Goal: Task Accomplishment & Management: Manage account settings

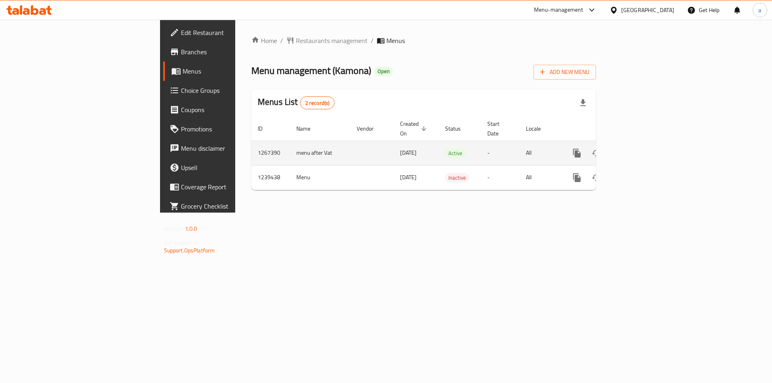
click at [638, 150] on icon "enhanced table" at bounding box center [634, 153] width 7 height 7
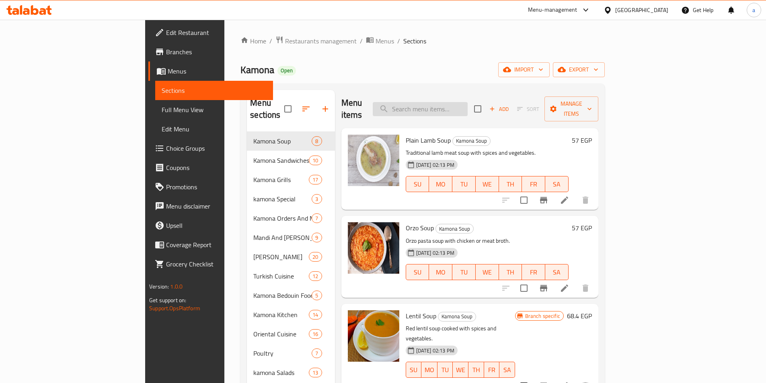
click at [467, 106] on input "search" at bounding box center [420, 109] width 95 height 14
paste input "Grilled Sausage"
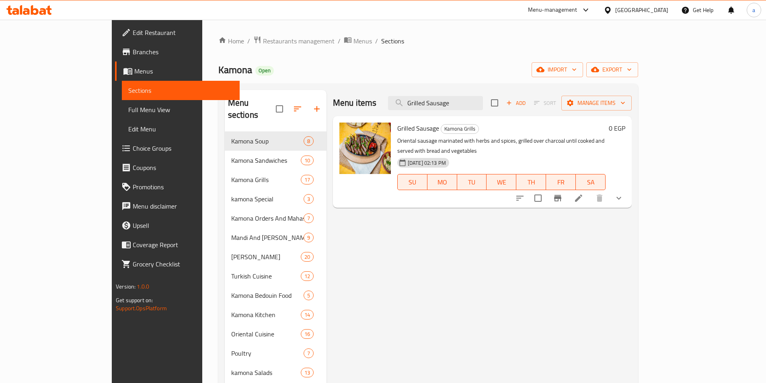
type input "Grilled Sausage"
click at [521, 136] on p "Oriental sausage marinated with herbs and spices, grilled over charcoal until c…" at bounding box center [501, 146] width 208 height 20
click at [583, 193] on icon at bounding box center [579, 198] width 10 height 10
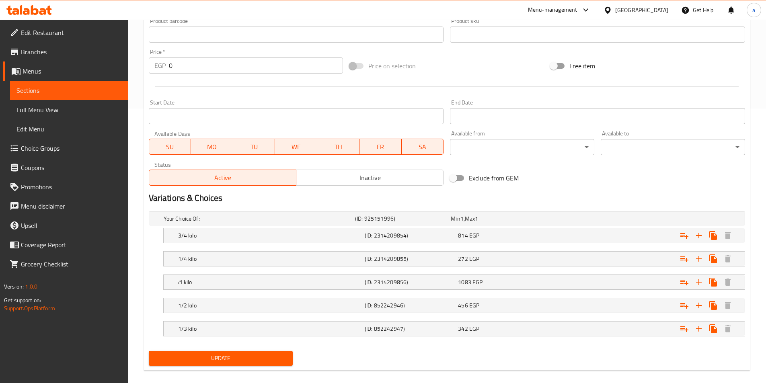
scroll to position [285, 0]
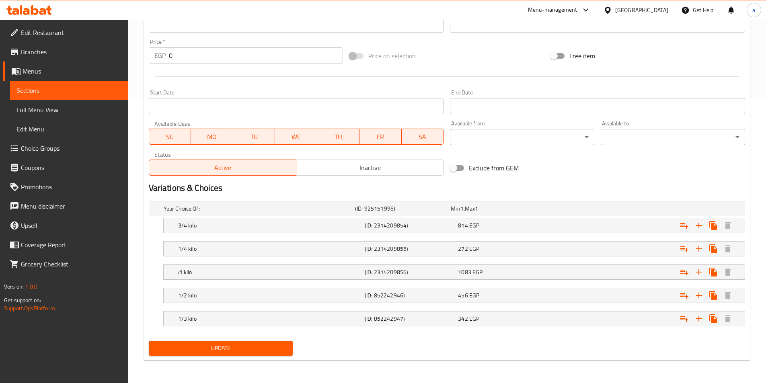
click at [566, 181] on div "Variations & Choices" at bounding box center [447, 188] width 603 height 18
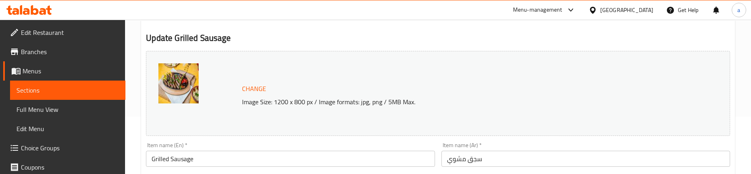
scroll to position [0, 0]
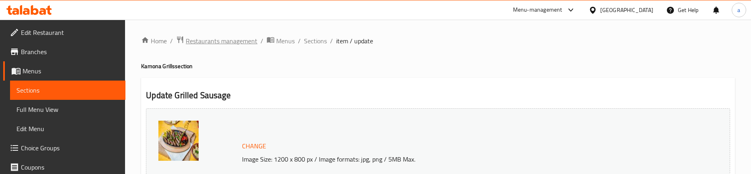
click at [221, 44] on span "Restaurants management" at bounding box center [222, 41] width 72 height 10
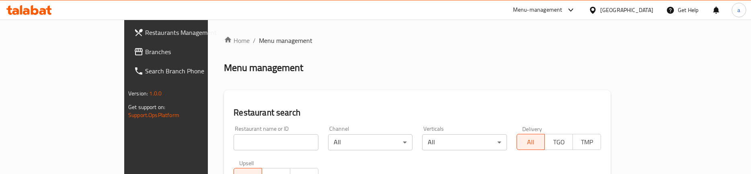
click at [145, 53] on span "Branches" at bounding box center [194, 52] width 98 height 10
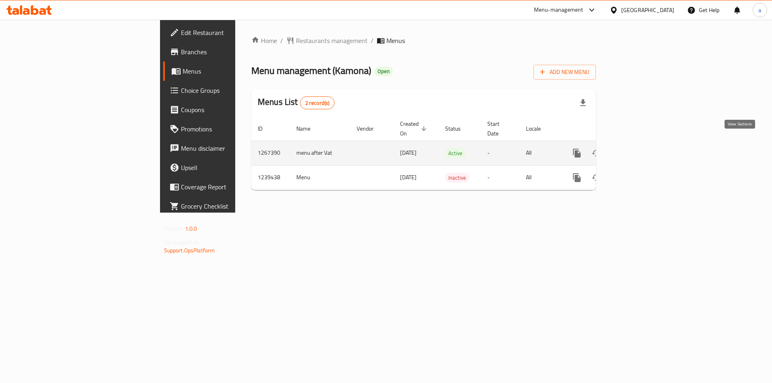
click at [638, 150] on icon "enhanced table" at bounding box center [634, 153] width 7 height 7
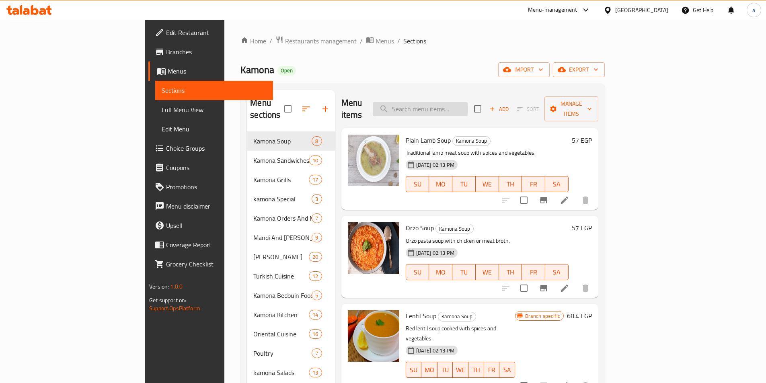
click at [446, 102] on input "search" at bounding box center [420, 109] width 95 height 14
paste input "Mixed Grill"
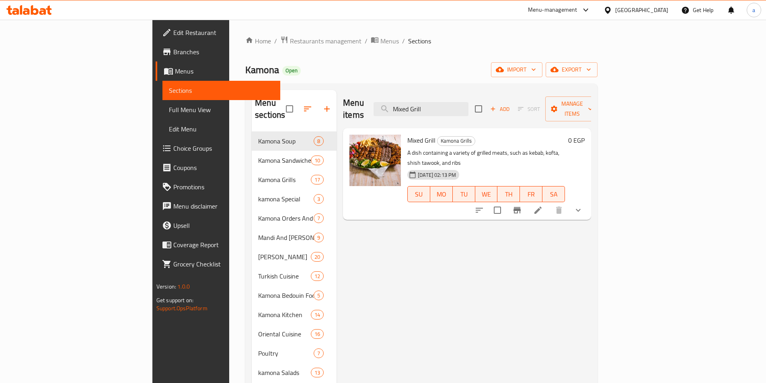
type input "Mixed Grill"
click at [549, 203] on li at bounding box center [538, 210] width 23 height 14
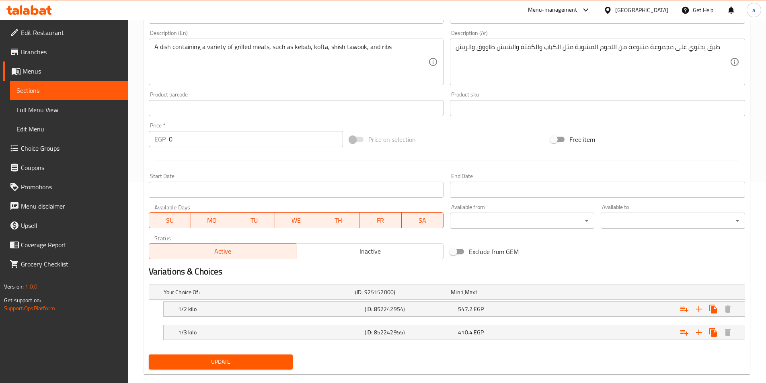
scroll to position [215, 0]
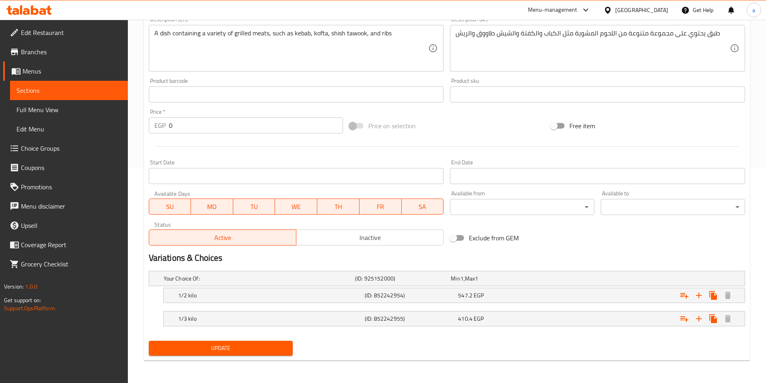
click at [525, 230] on div "Exclude from GEM" at bounding box center [547, 238] width 201 height 22
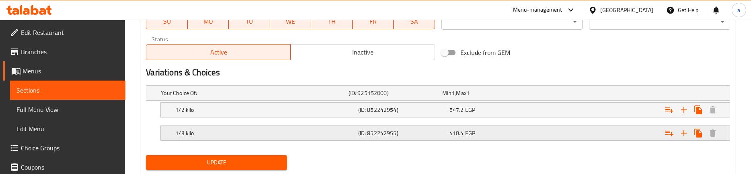
scroll to position [423, 0]
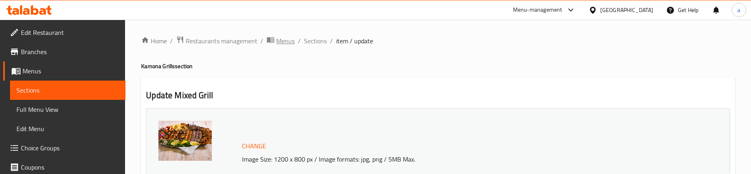
click at [283, 43] on span "Menus" at bounding box center [285, 41] width 18 height 10
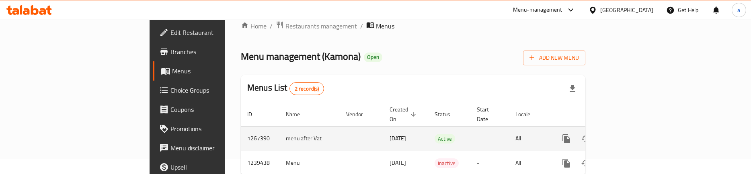
scroll to position [30, 0]
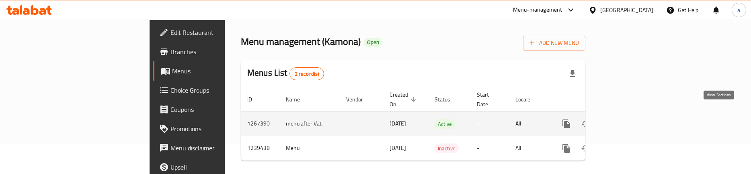
click at [629, 119] on icon "enhanced table" at bounding box center [624, 124] width 10 height 10
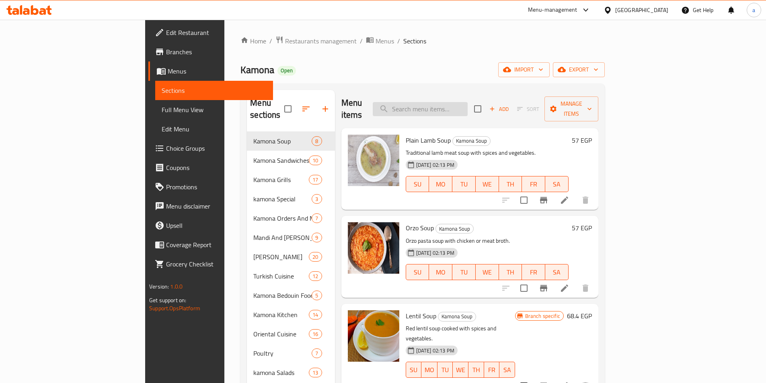
click at [450, 102] on input "search" at bounding box center [420, 109] width 95 height 14
paste input "Veal Kebab"
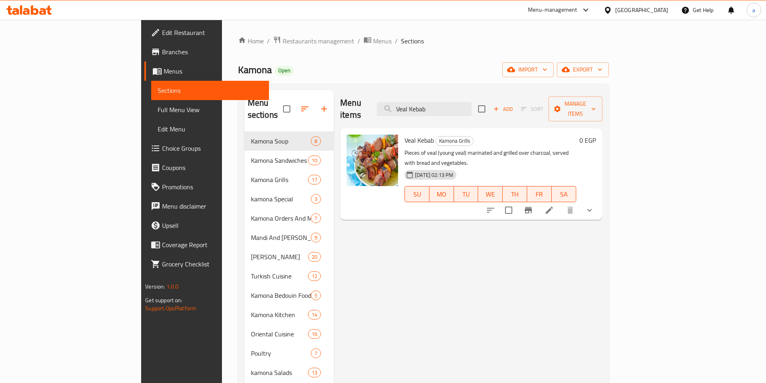
type input "Veal Kebab"
click at [554, 174] on icon at bounding box center [549, 210] width 10 height 10
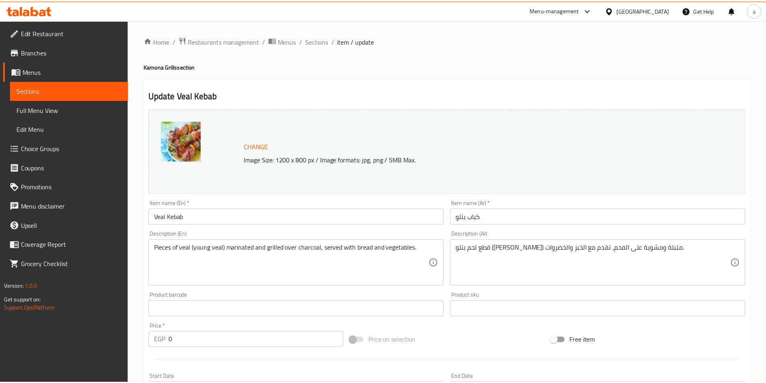
scroll to position [215, 0]
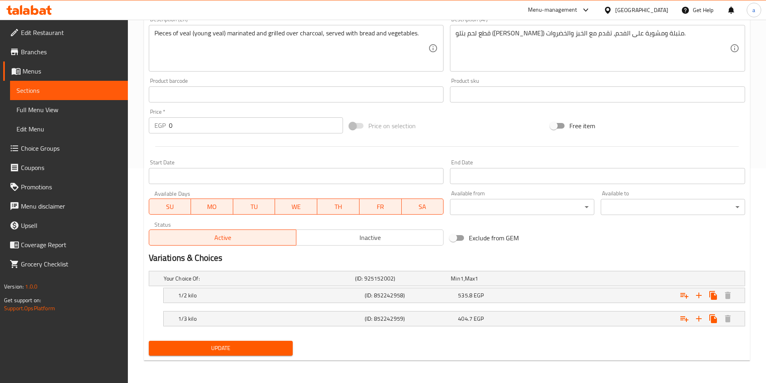
click at [351, 79] on div "Product barcode Product barcode" at bounding box center [296, 90] width 295 height 25
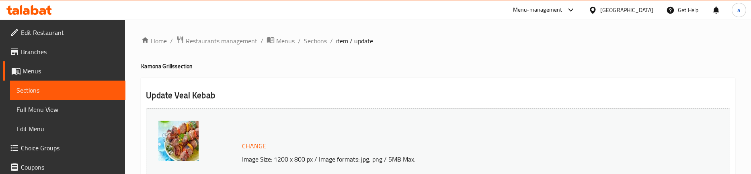
drag, startPoint x: 175, startPoint y: 90, endPoint x: 180, endPoint y: 55, distance: 34.6
click at [208, 40] on span "Restaurants management" at bounding box center [222, 41] width 72 height 10
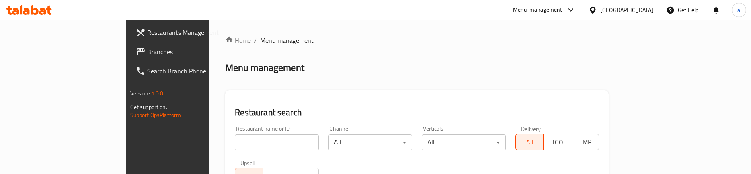
click at [147, 51] on span "Branches" at bounding box center [196, 52] width 98 height 10
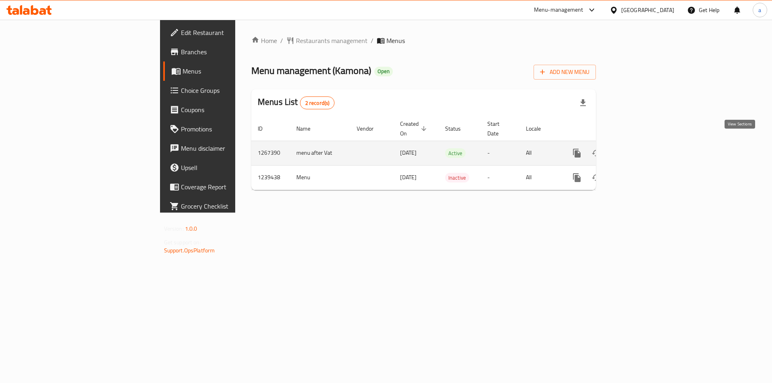
click at [644, 144] on link "enhanced table" at bounding box center [634, 153] width 19 height 19
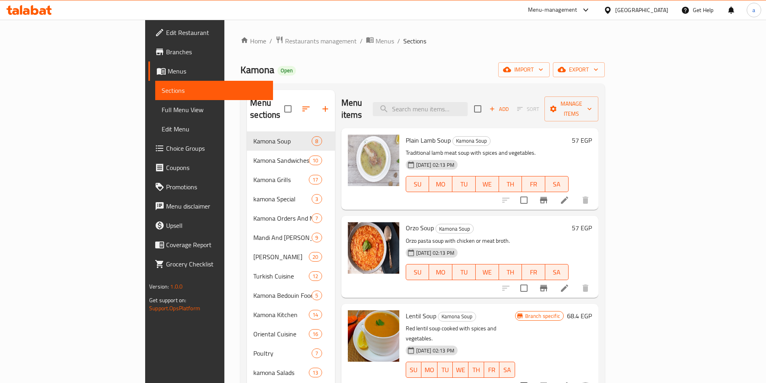
click at [497, 92] on div "Menu items Add Sort Manage items" at bounding box center [469, 109] width 257 height 38
click at [467, 108] on input "search" at bounding box center [420, 109] width 95 height 14
paste input "Mix Grill"
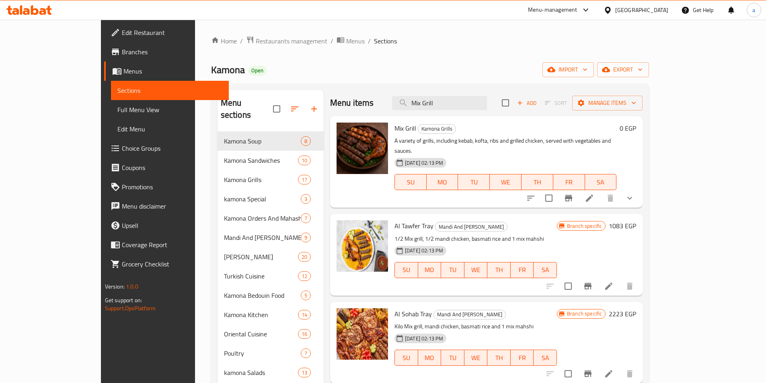
type input "Mix Grill"
click at [593, 195] on icon at bounding box center [589, 198] width 7 height 7
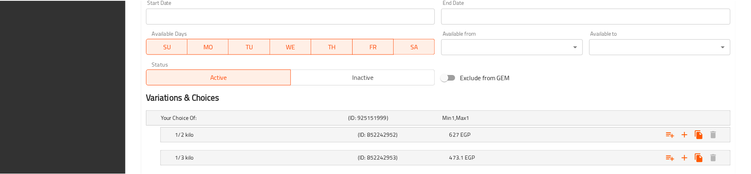
scroll to position [423, 0]
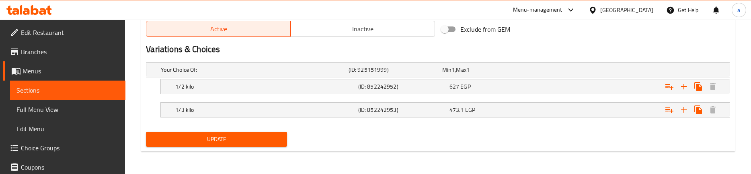
click at [391, 133] on div "Update" at bounding box center [438, 139] width 591 height 21
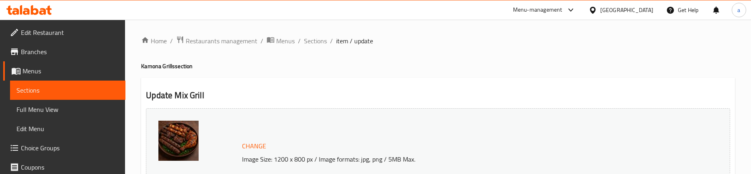
click at [227, 46] on span "Restaurants management" at bounding box center [222, 41] width 72 height 10
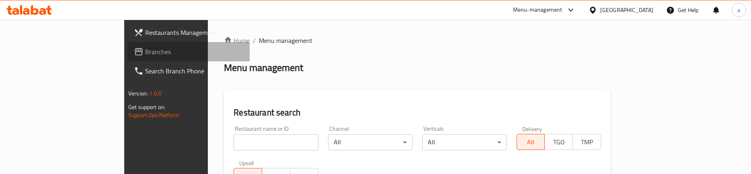
click at [145, 51] on span "Branches" at bounding box center [194, 52] width 98 height 10
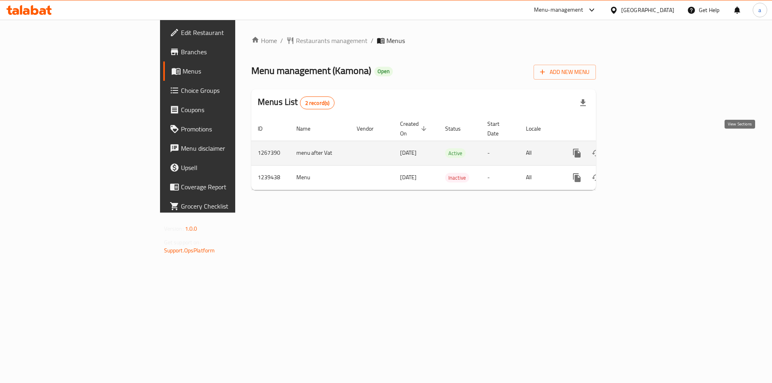
click at [638, 150] on icon "enhanced table" at bounding box center [634, 153] width 7 height 7
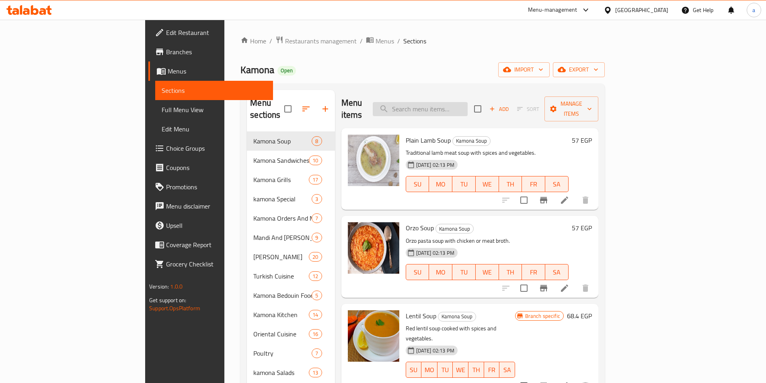
click at [467, 103] on input "search" at bounding box center [420, 109] width 95 height 14
paste input "Lamb Filetto"
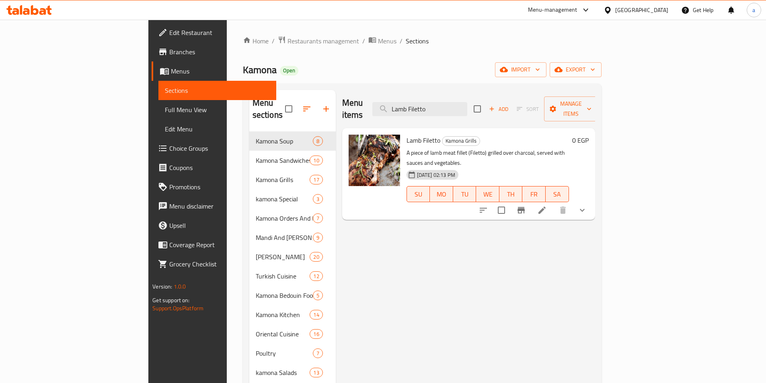
type input "Lamb Filetto"
click at [553, 203] on li at bounding box center [542, 210] width 23 height 14
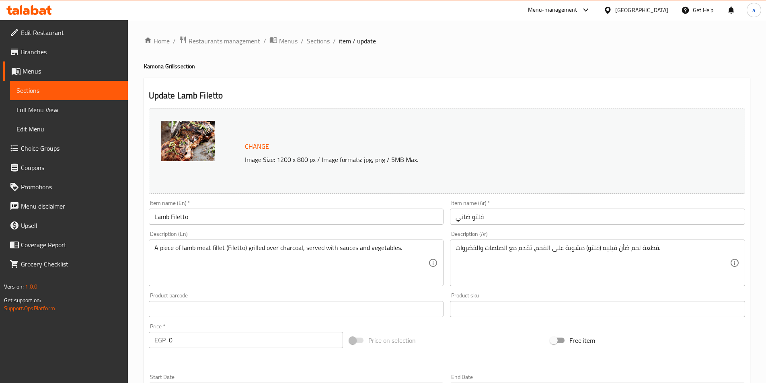
click at [418, 65] on h4 "Kamona Grills section" at bounding box center [447, 66] width 606 height 8
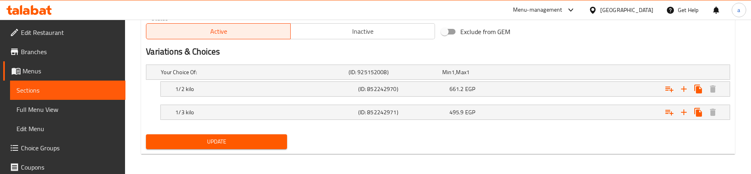
scroll to position [423, 0]
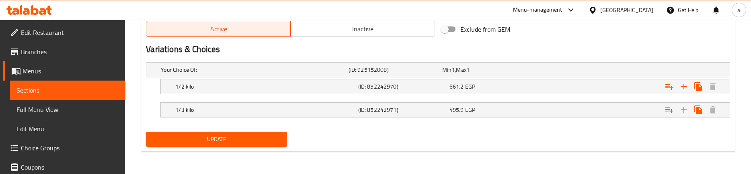
click at [334, 145] on div "Update" at bounding box center [438, 139] width 591 height 21
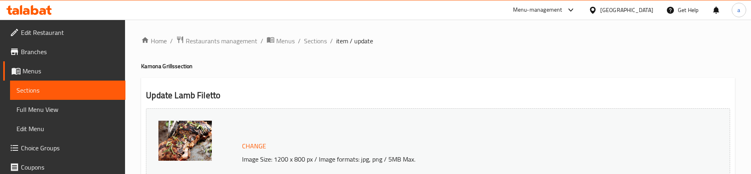
drag, startPoint x: 199, startPoint y: 49, endPoint x: 205, endPoint y: 41, distance: 9.7
click at [205, 41] on span "Restaurants management" at bounding box center [222, 41] width 72 height 10
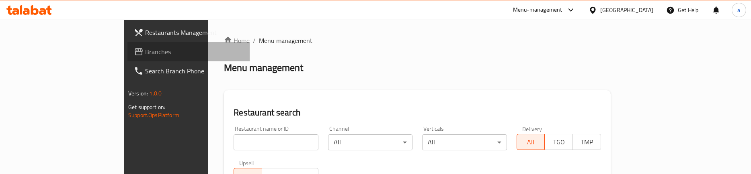
click at [145, 51] on span "Branches" at bounding box center [194, 52] width 98 height 10
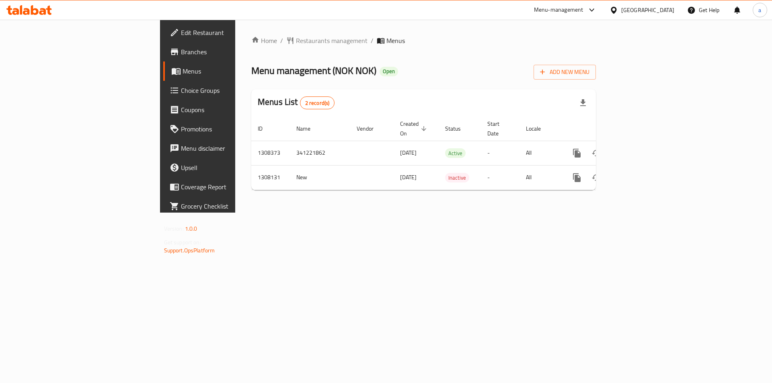
click at [181, 88] on span "Choice Groups" at bounding box center [232, 91] width 102 height 10
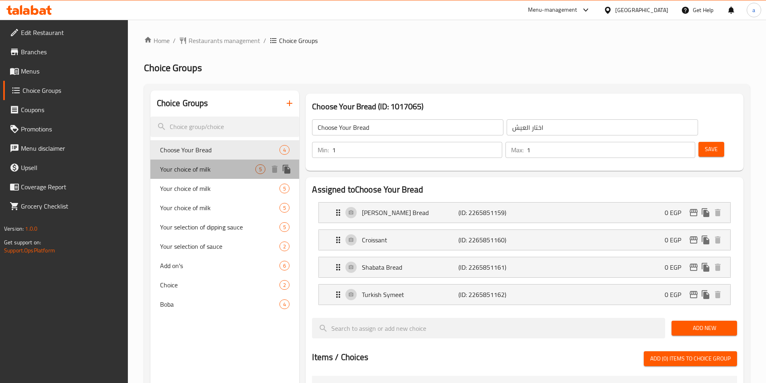
click at [229, 169] on span "Your choice of milk" at bounding box center [208, 169] width 96 height 10
type input "Your choice of milk"
type input "اختار نوع اللبن"
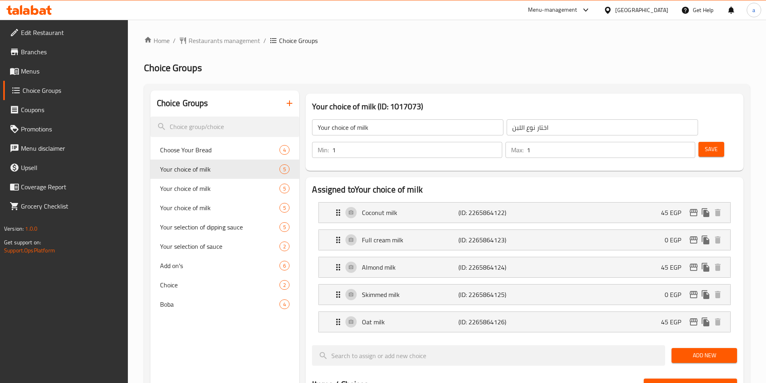
click at [527, 62] on h2 "Choice Groups" at bounding box center [447, 68] width 606 height 13
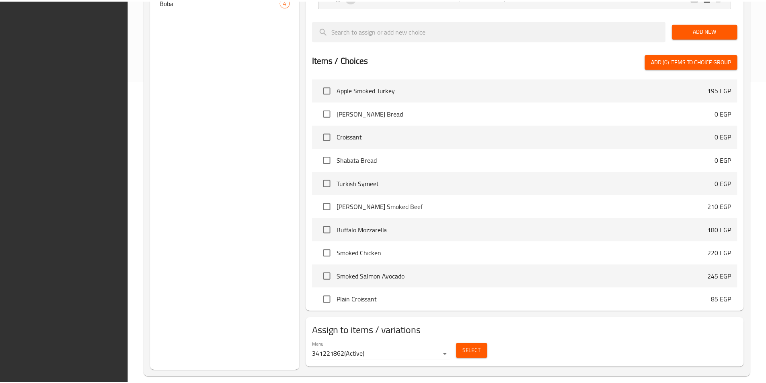
scroll to position [313, 0]
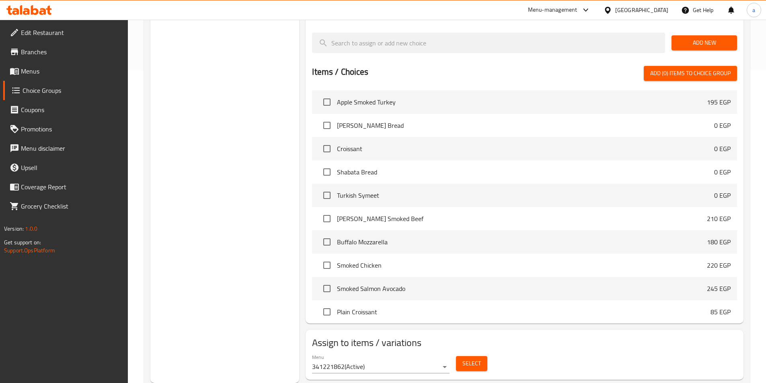
click at [218, 199] on div "Choice Groups Choose Your Bread 4 Your choice of milk 5 Your choice of milk 5 Y…" at bounding box center [224, 80] width 149 height 605
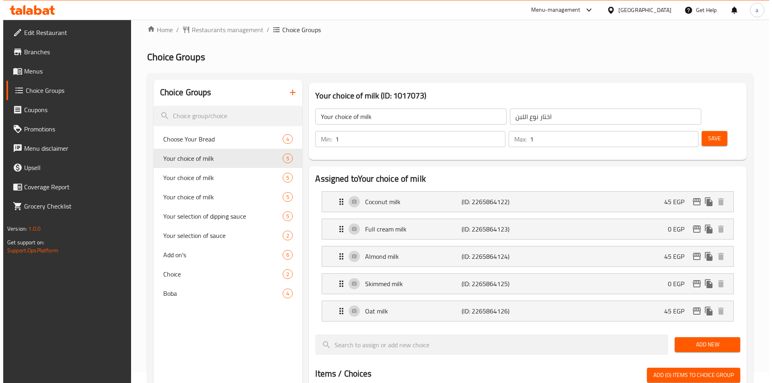
scroll to position [0, 0]
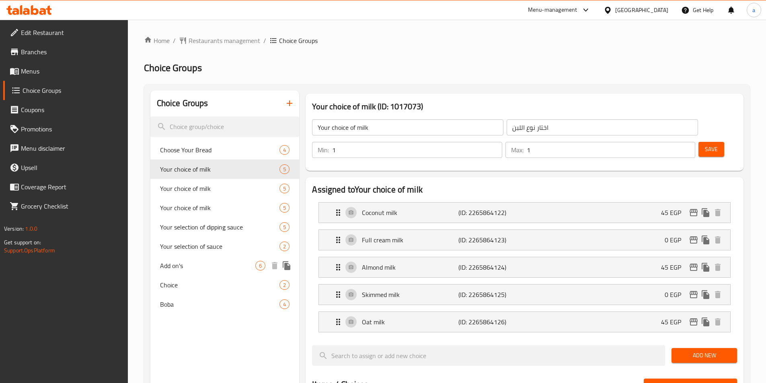
click at [181, 268] on span "Add on's" at bounding box center [208, 266] width 96 height 10
type input "Add on's"
type input "إضافات"
type input "0"
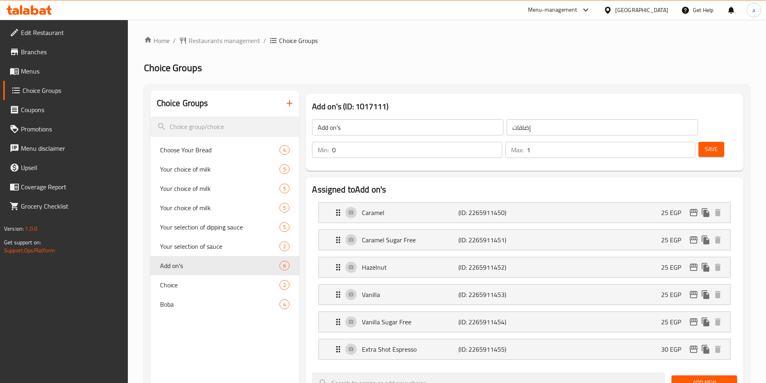
click at [512, 27] on div "Home / Restaurants management / Choice Groups Choice Groups Choice Groups Choos…" at bounding box center [447, 383] width 638 height 726
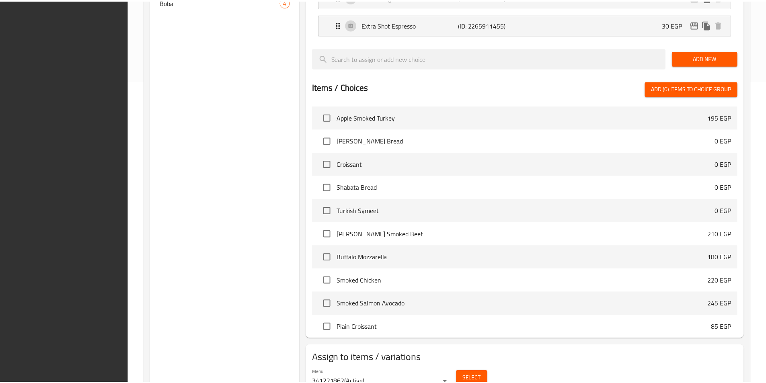
scroll to position [340, 0]
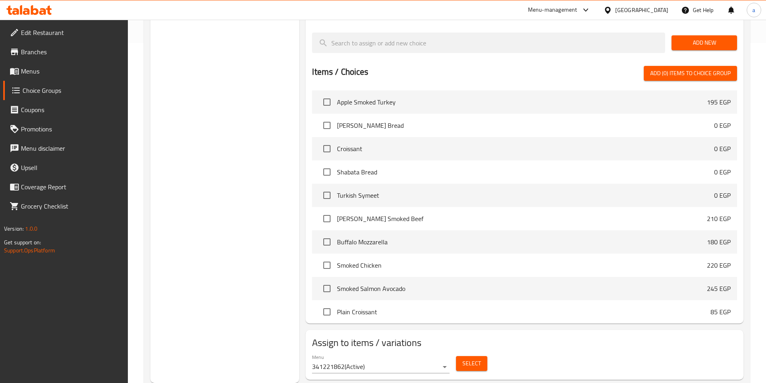
click at [225, 222] on div "Choice Groups Choose Your Bread 4 Your choice of milk 5 Your choice of milk 5 Y…" at bounding box center [224, 66] width 149 height 633
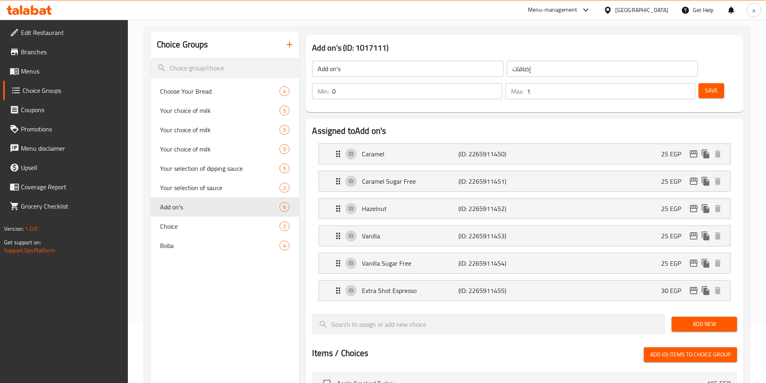
scroll to position [0, 0]
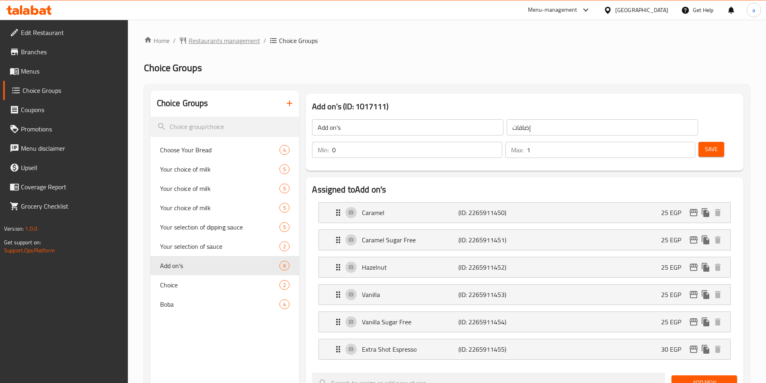
click at [213, 42] on span "Restaurants management" at bounding box center [225, 41] width 72 height 10
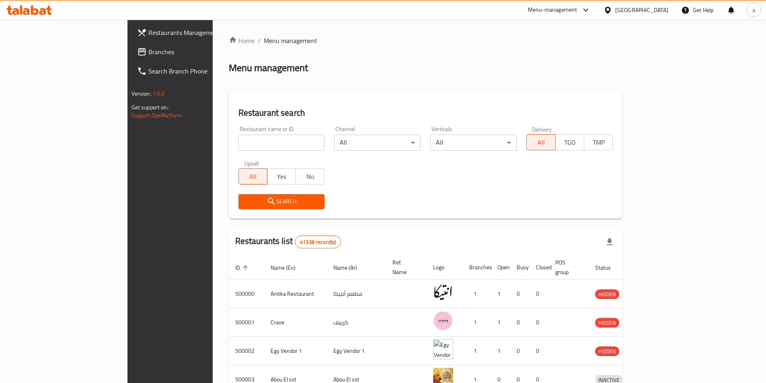
click at [148, 52] on span "Branches" at bounding box center [198, 52] width 100 height 10
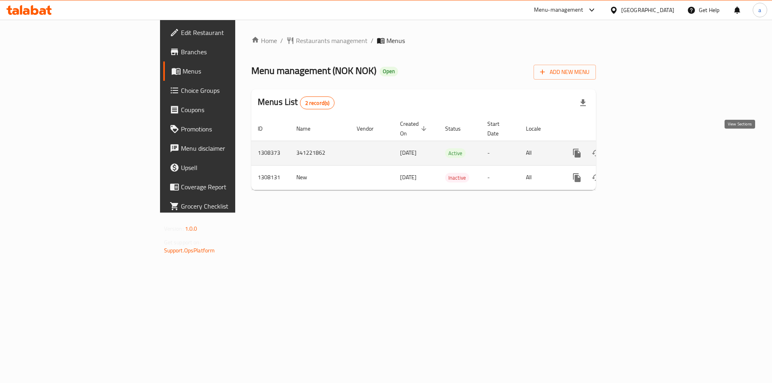
click at [638, 150] on icon "enhanced table" at bounding box center [634, 153] width 7 height 7
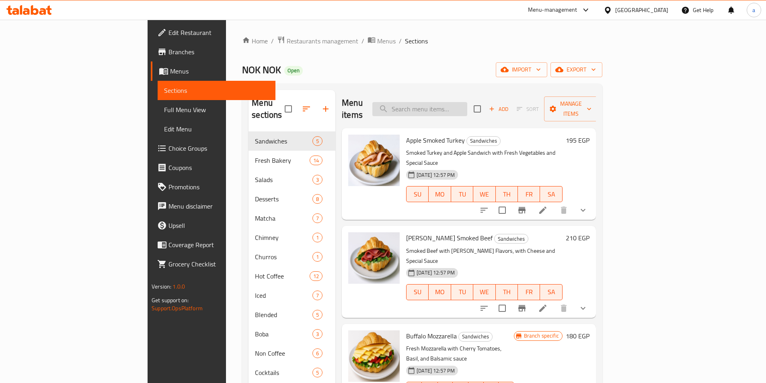
click at [467, 102] on input "search" at bounding box center [419, 109] width 95 height 14
paste input "Iced Latte"
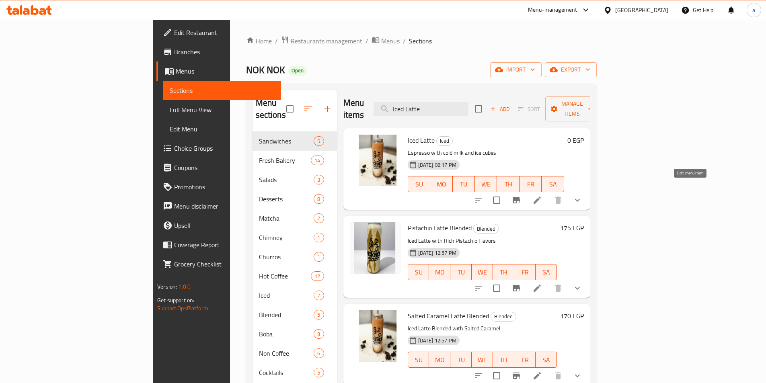
type input "Iced Latte"
click at [541, 197] on icon at bounding box center [536, 200] width 7 height 7
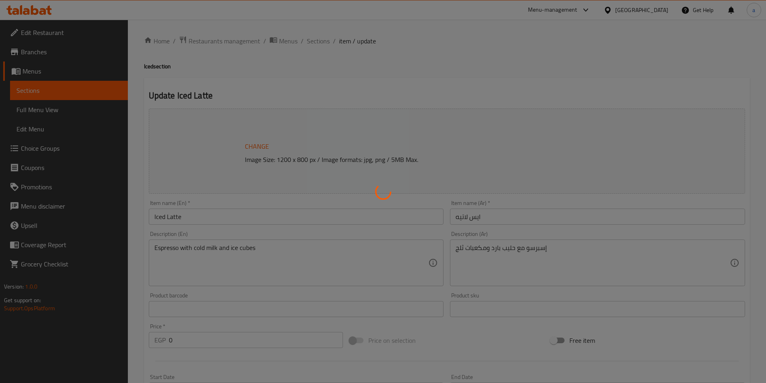
type input "اختار نوع اللبن"
type input "1"
type input "إضافات"
type input "0"
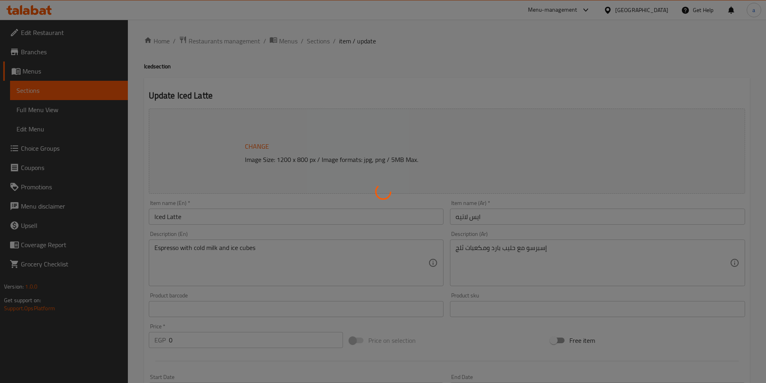
type input "1"
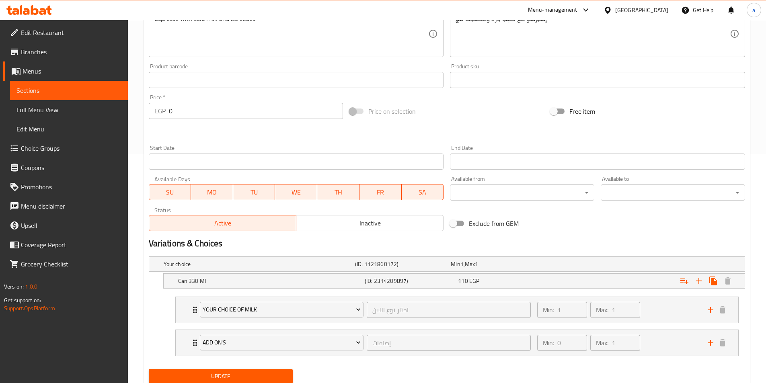
scroll to position [257, 0]
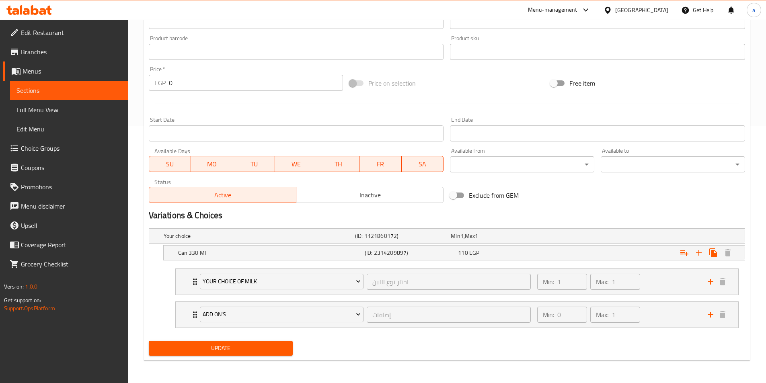
click at [592, 201] on div "Exclude from GEM" at bounding box center [547, 196] width 201 height 22
click at [446, 113] on div at bounding box center [447, 104] width 603 height 20
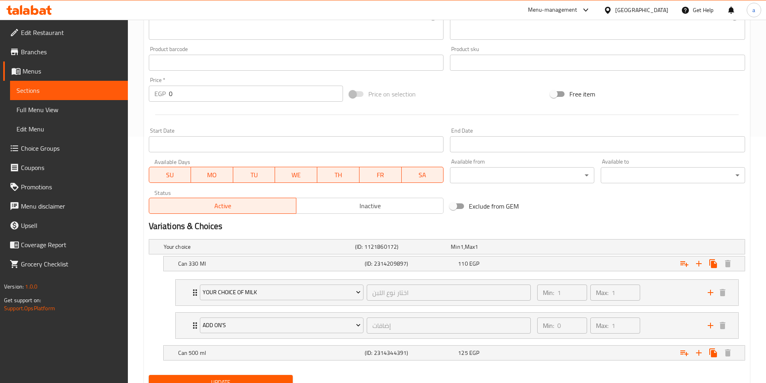
scroll to position [281, 0]
